Goal: Task Accomplishment & Management: Use online tool/utility

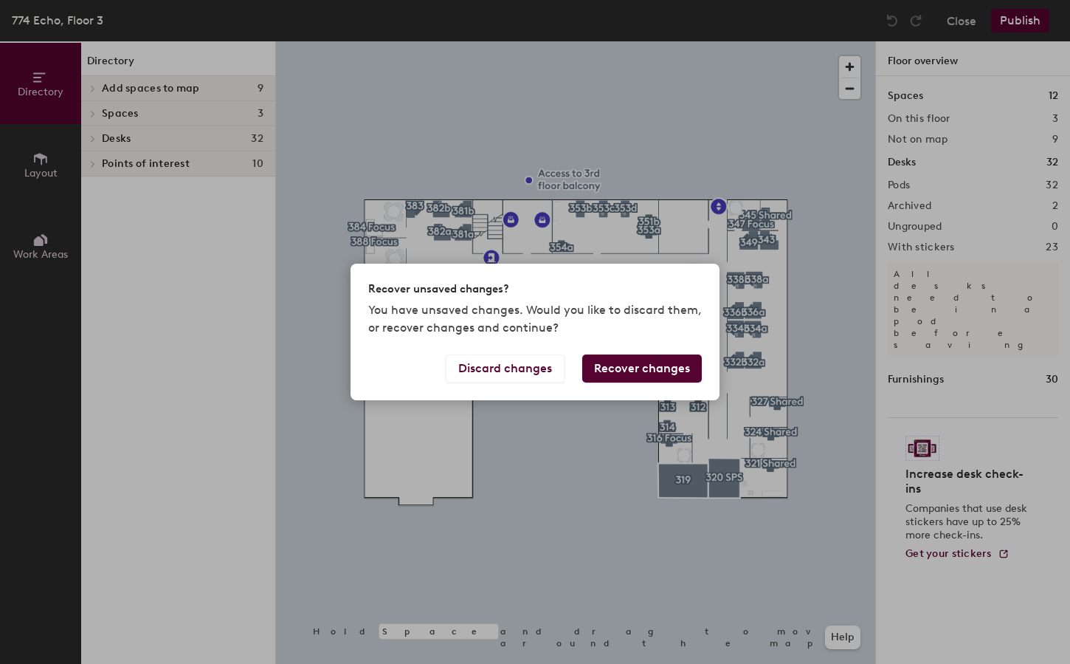
click at [625, 367] on button "Recover changes" at bounding box center [642, 368] width 120 height 28
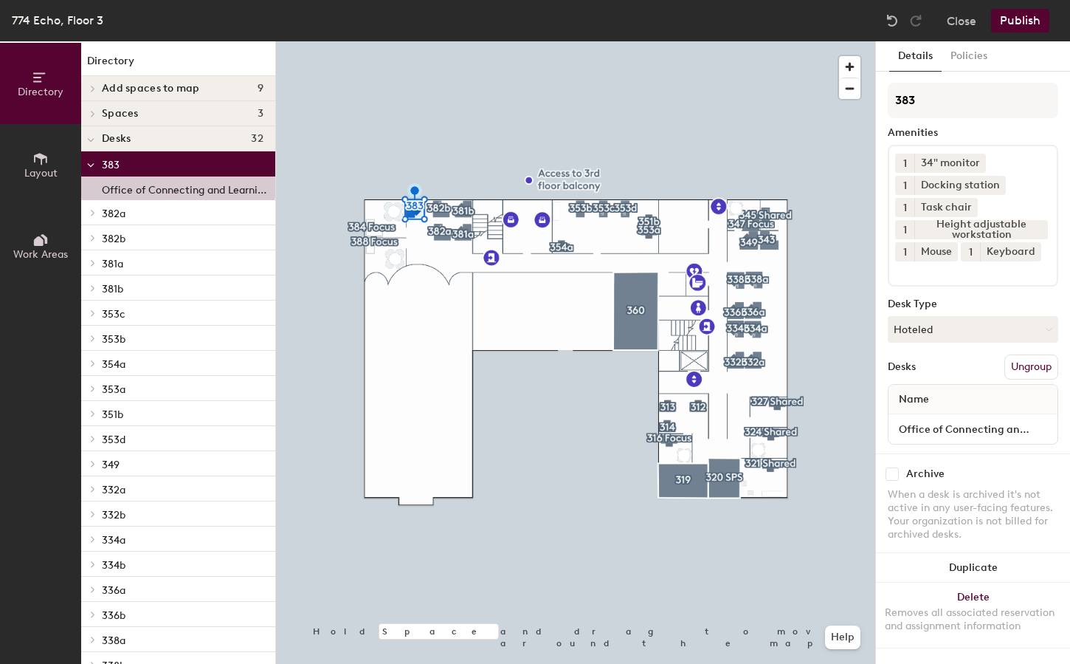
click at [909, 474] on div "Archive" at bounding box center [925, 474] width 38 height 12
click at [893, 469] on input "checkbox" at bounding box center [892, 473] width 13 height 13
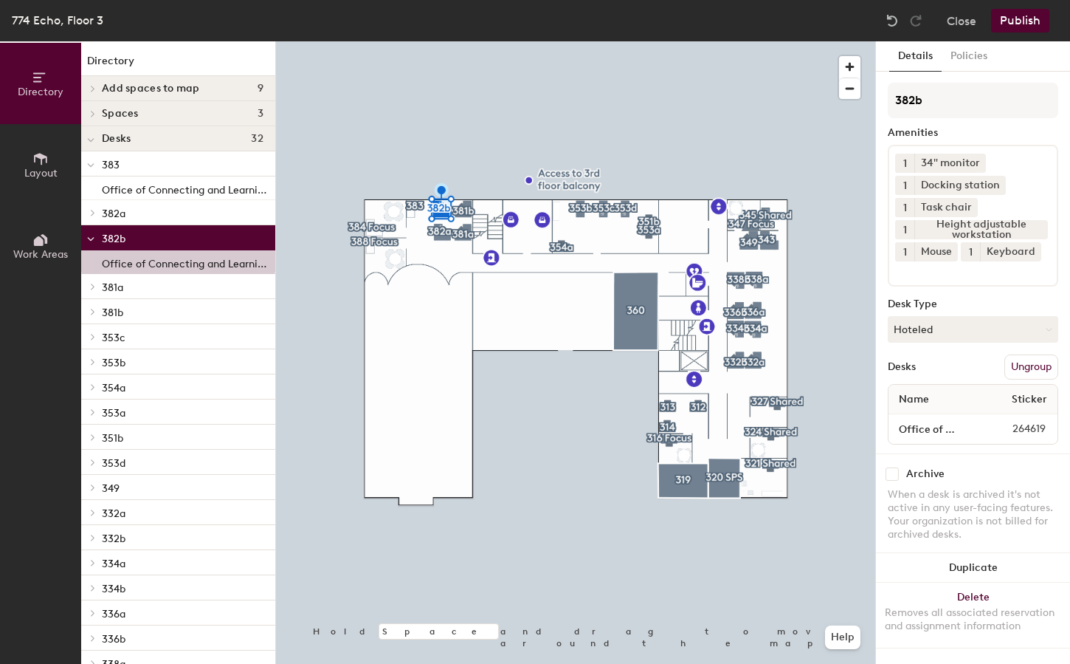
click at [895, 474] on input "checkbox" at bounding box center [892, 473] width 13 height 13
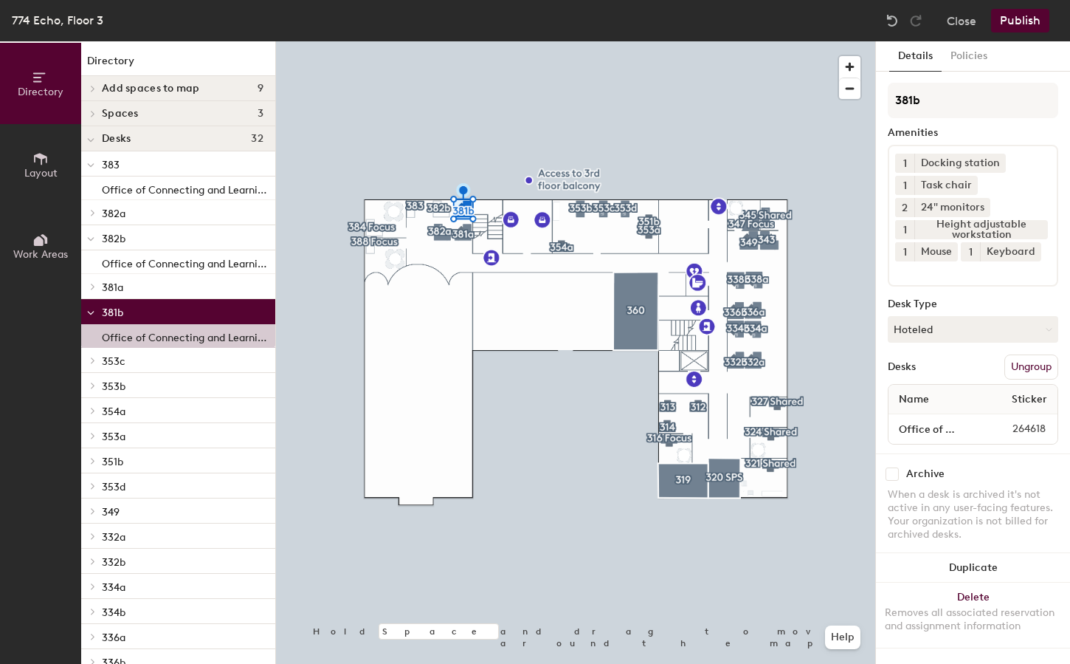
click at [893, 472] on input "checkbox" at bounding box center [892, 473] width 13 height 13
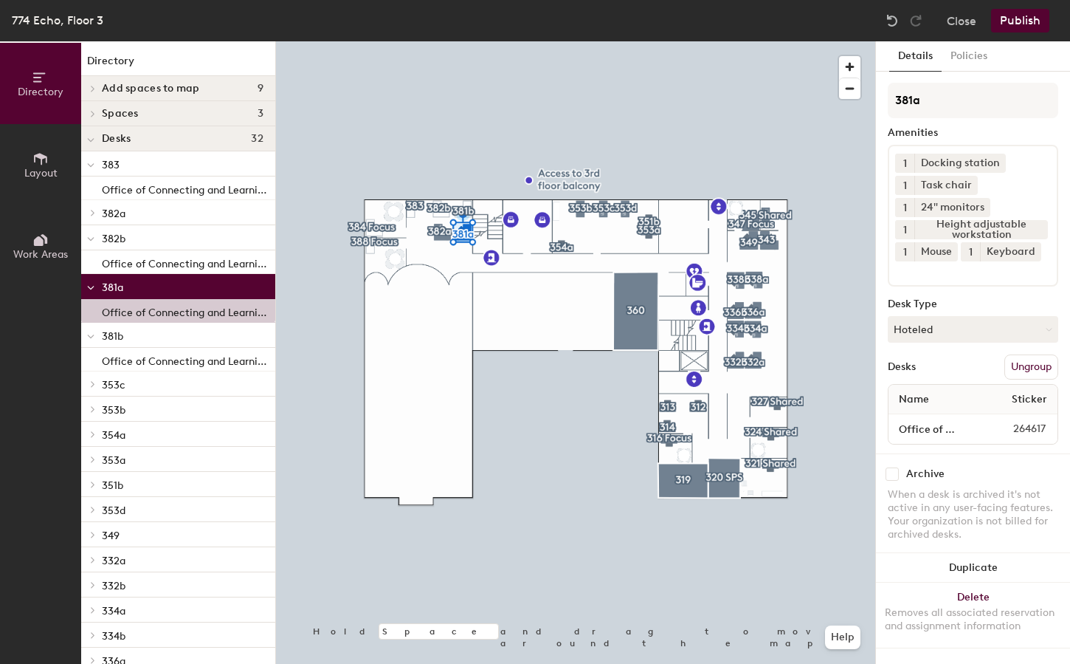
click at [893, 469] on input "checkbox" at bounding box center [892, 473] width 13 height 13
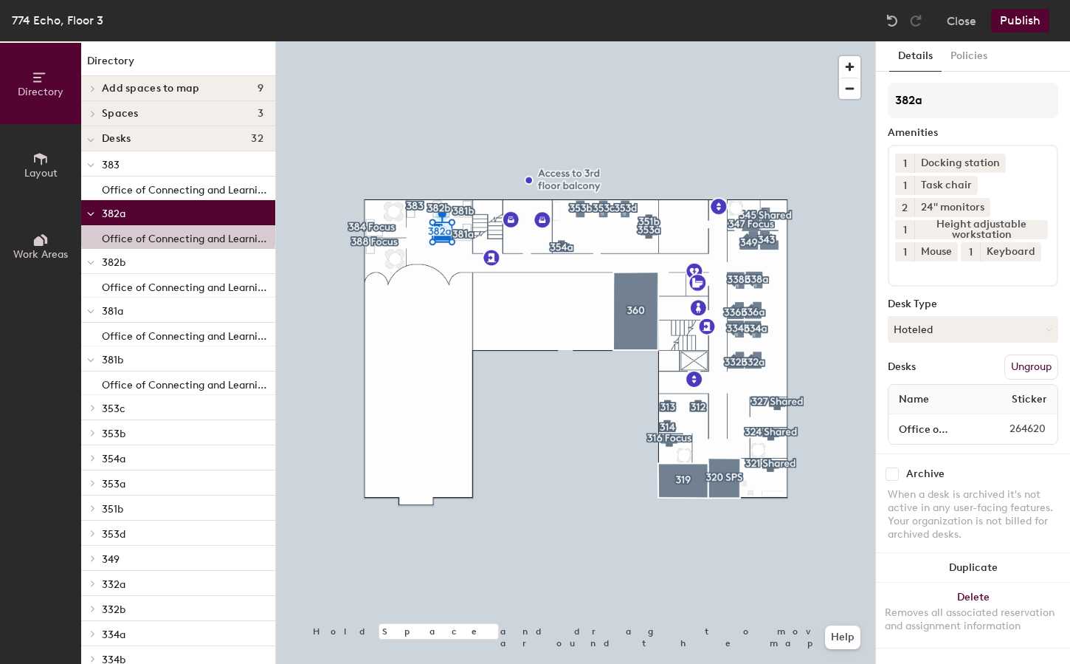
click at [889, 469] on input "checkbox" at bounding box center [892, 473] width 13 height 13
checkbox input "true"
click at [1017, 21] on button "Publish" at bounding box center [1020, 21] width 58 height 24
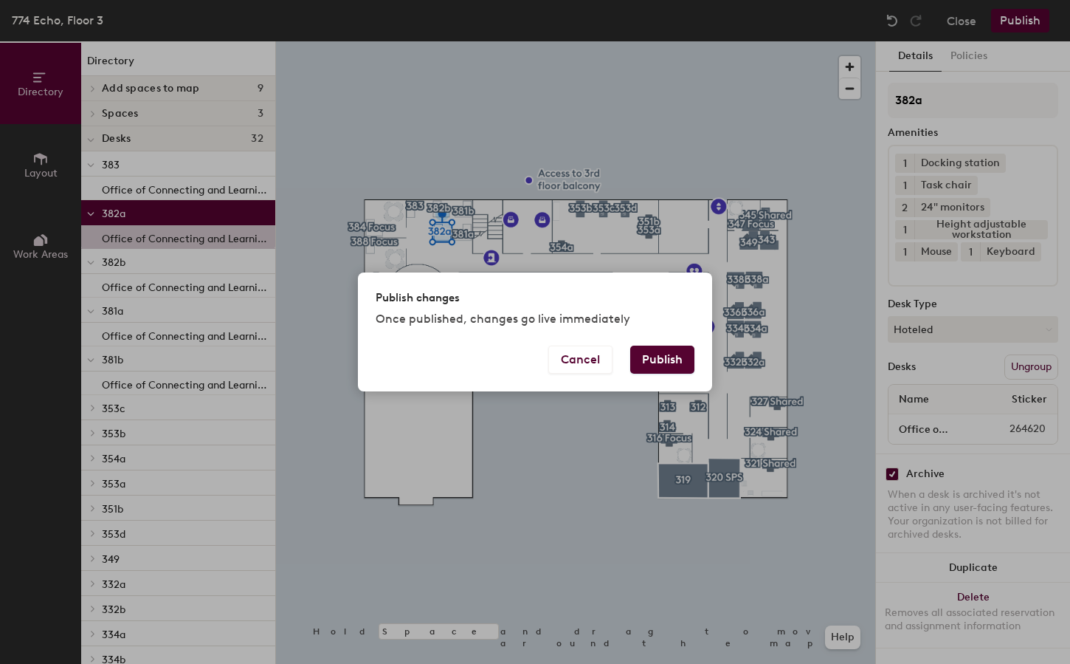
click at [666, 361] on button "Publish" at bounding box center [662, 359] width 64 height 28
